Goal: Find contact information: Find contact information

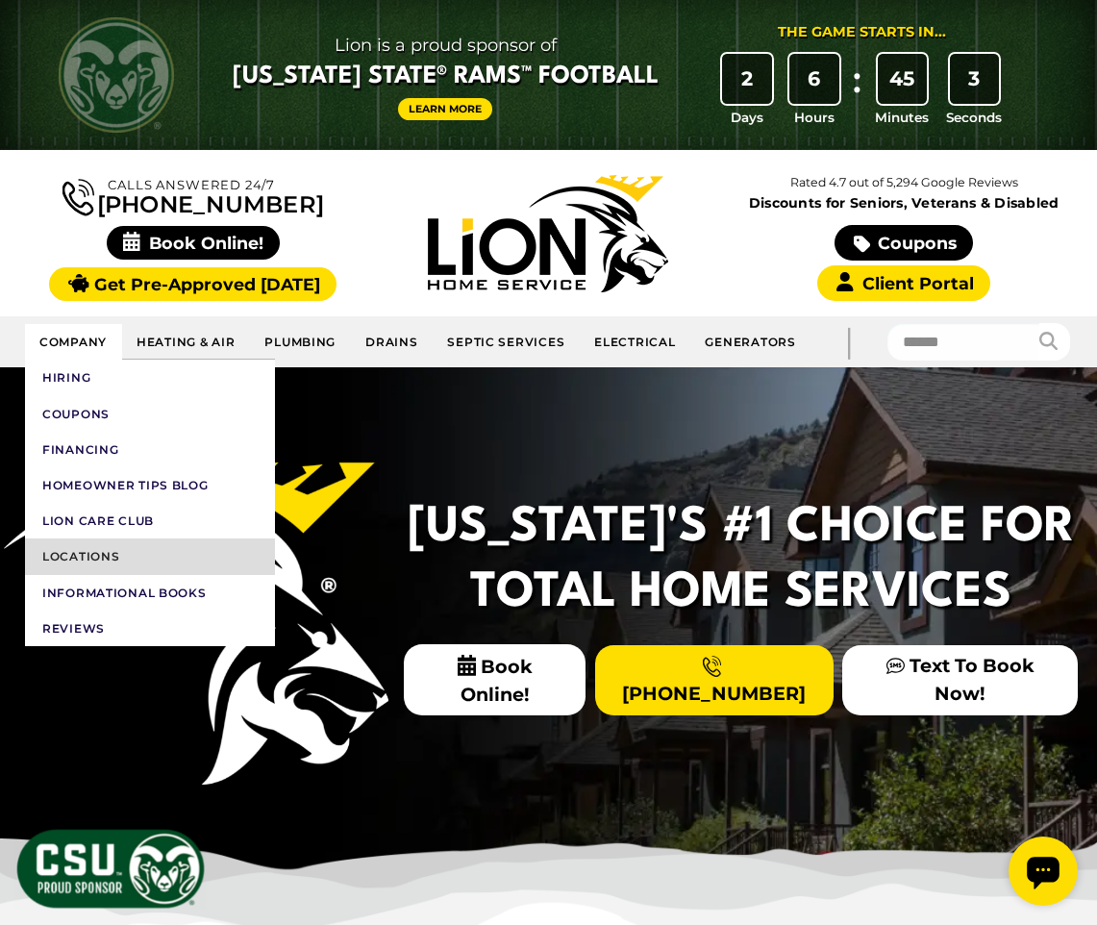
click at [95, 555] on link "Locations" at bounding box center [150, 556] width 250 height 36
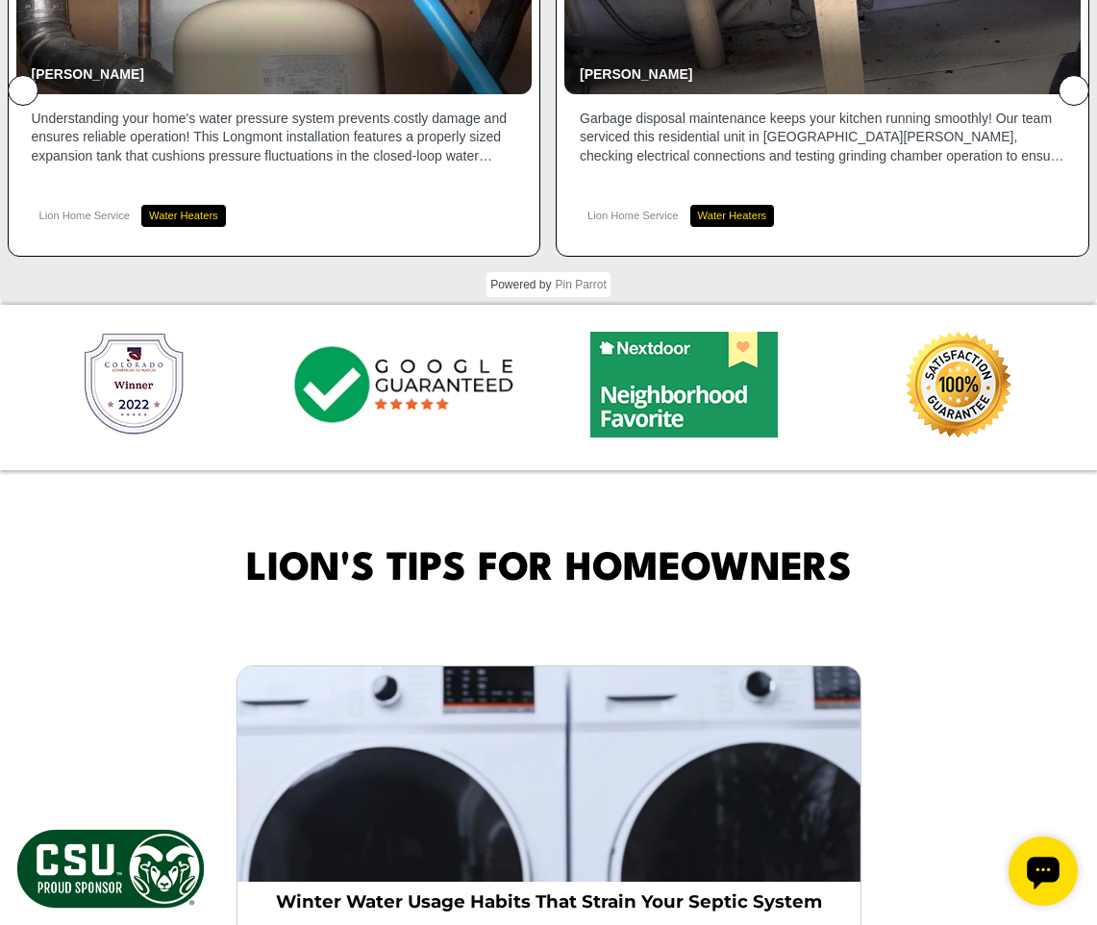
scroll to position [3835, 0]
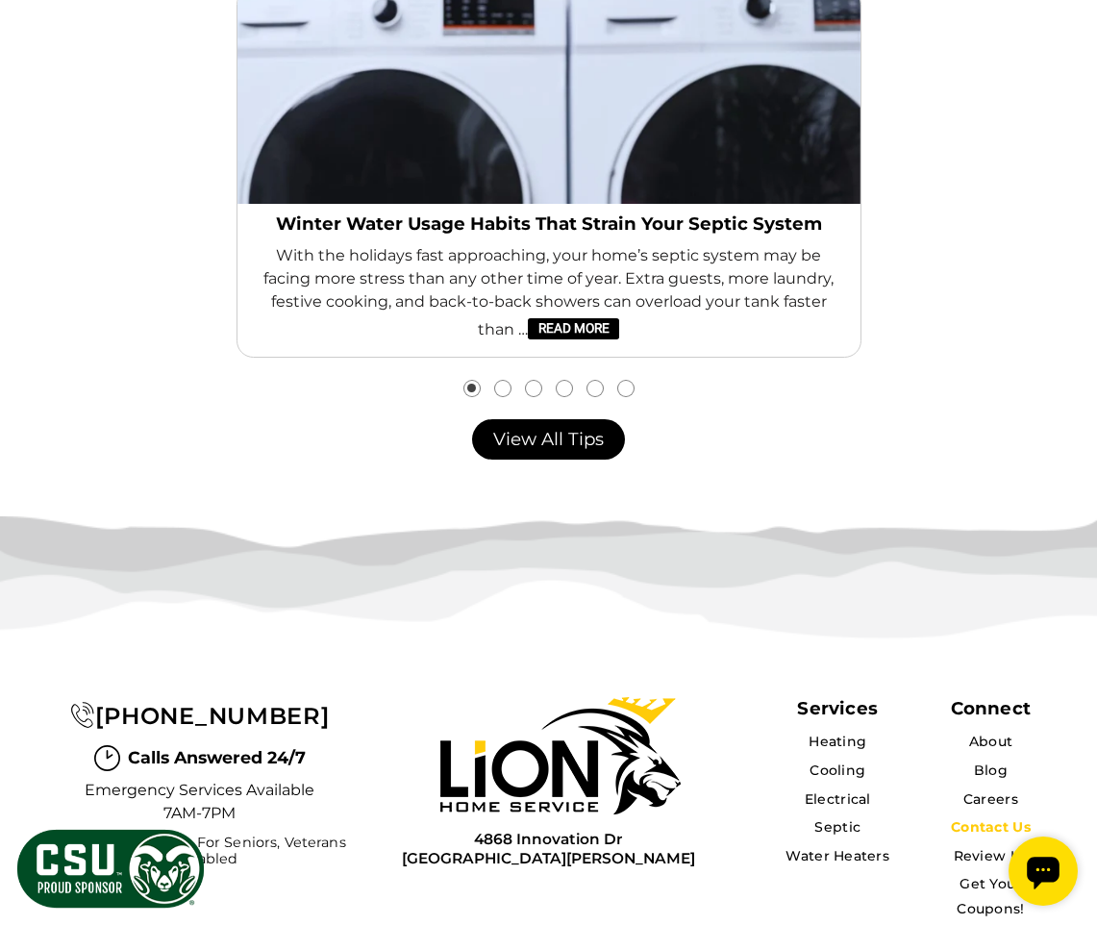
click at [993, 818] on link "Contact Us" at bounding box center [990, 826] width 80 height 17
